Goal: Information Seeking & Learning: Learn about a topic

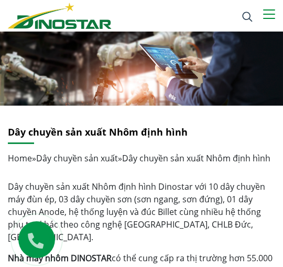
drag, startPoint x: 328, startPoint y: 1, endPoint x: 114, endPoint y: 159, distance: 266.0
click at [114, 159] on link "Dây chuyền sản xuất" at bounding box center [77, 158] width 82 height 12
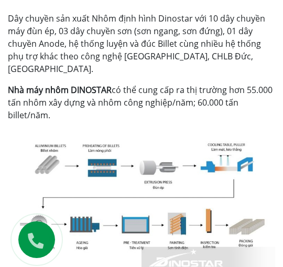
scroll to position [195, 0]
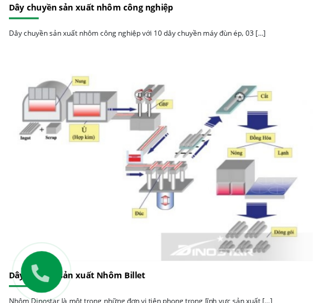
scroll to position [714, 0]
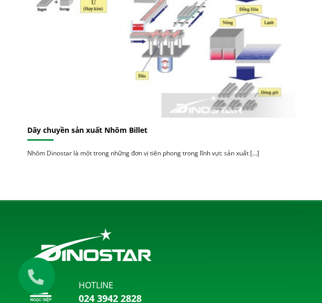
drag, startPoint x: 237, startPoint y: 1, endPoint x: 110, endPoint y: 173, distance: 214.4
click at [110, 173] on div "Dây chuyền sản xuất Nhôm Billet Nhôm Dinostar là một trong những đơn vị tiên ph…" at bounding box center [160, 56] width 283 height 236
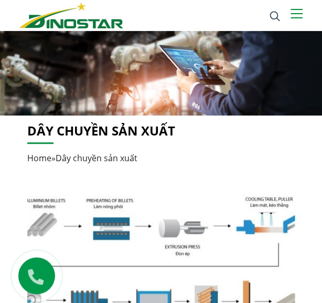
scroll to position [0, 0]
